Goal: Download file/media

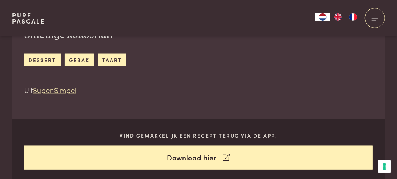
scroll to position [265, 0]
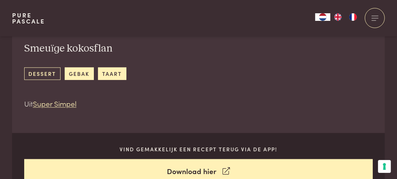
click at [42, 75] on link "dessert" at bounding box center [42, 73] width 36 height 12
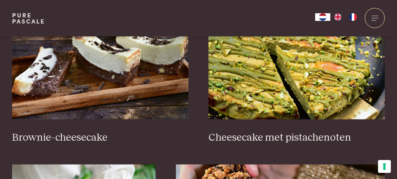
scroll to position [378, 0]
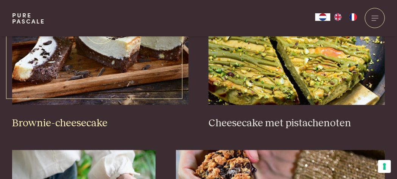
click at [70, 122] on h3 "Brownie-cheesecake" at bounding box center [100, 123] width 176 height 13
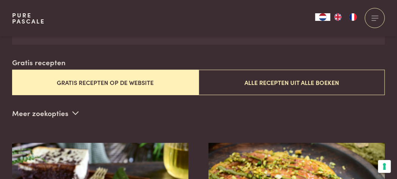
scroll to position [151, 0]
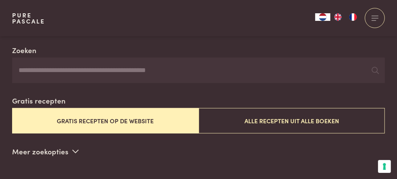
click at [91, 120] on button "Gratis recepten op de website" at bounding box center [105, 120] width 186 height 25
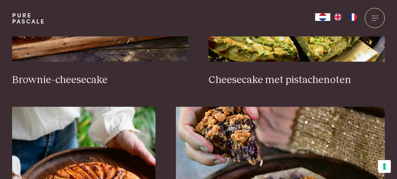
scroll to position [422, 0]
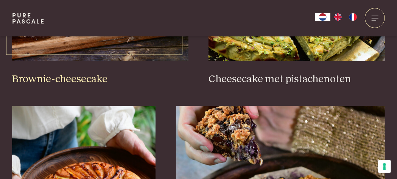
click at [84, 81] on h3 "Brownie-cheesecake" at bounding box center [100, 79] width 176 height 13
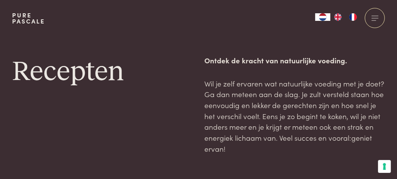
scroll to position [0, 0]
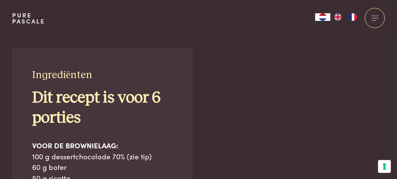
scroll to position [491, 0]
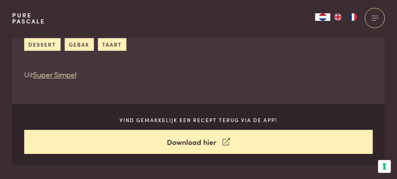
scroll to position [302, 0]
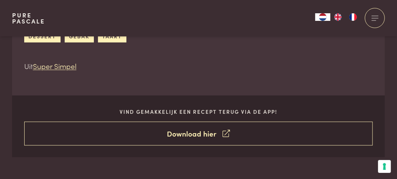
click at [188, 132] on link "Download hier" at bounding box center [198, 133] width 349 height 24
